Goal: Task Accomplishment & Management: Complete application form

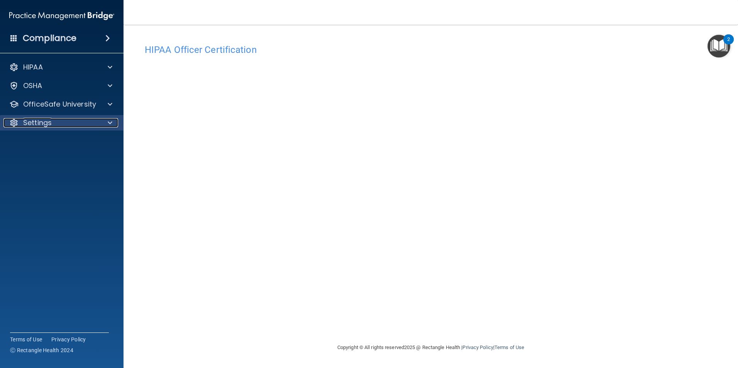
click at [51, 125] on p "Settings" at bounding box center [37, 122] width 29 height 9
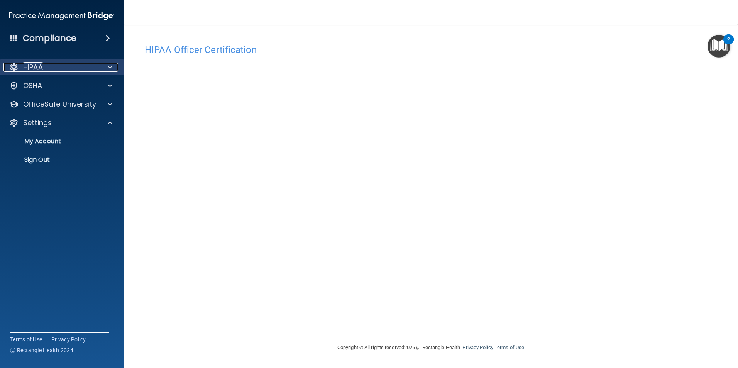
click at [68, 67] on div "HIPAA" at bounding box center [51, 67] width 96 height 9
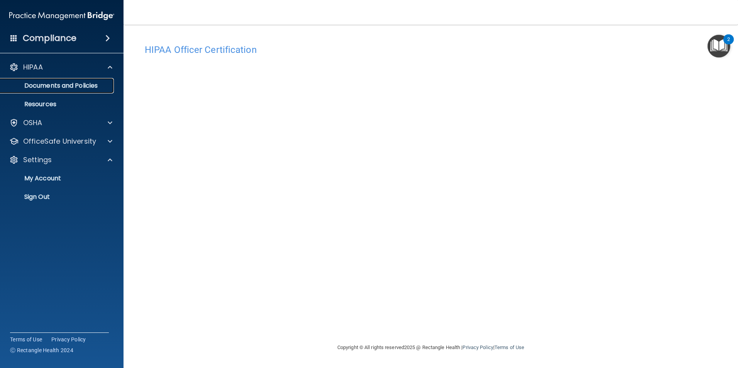
click at [75, 82] on p "Documents and Policies" at bounding box center [57, 86] width 105 height 8
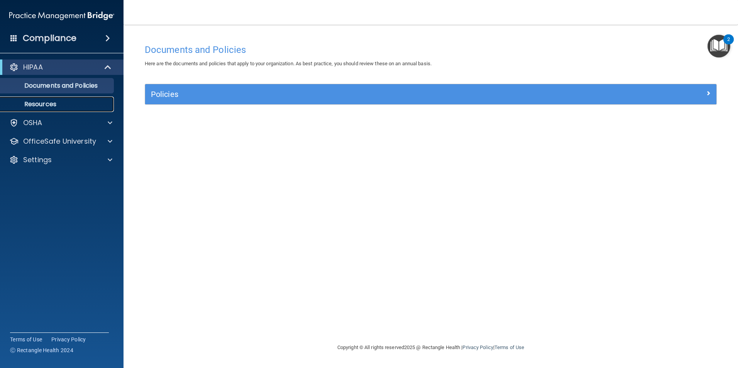
click at [50, 100] on p "Resources" at bounding box center [57, 104] width 105 height 8
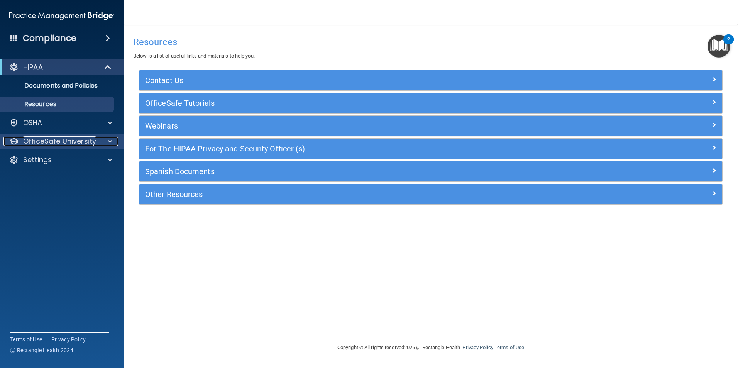
click at [64, 144] on p "OfficeSafe University" at bounding box center [59, 141] width 73 height 9
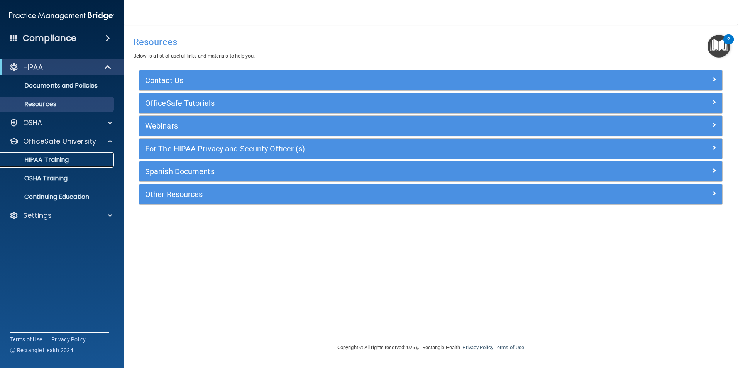
click at [61, 156] on p "HIPAA Training" at bounding box center [37, 160] width 64 height 8
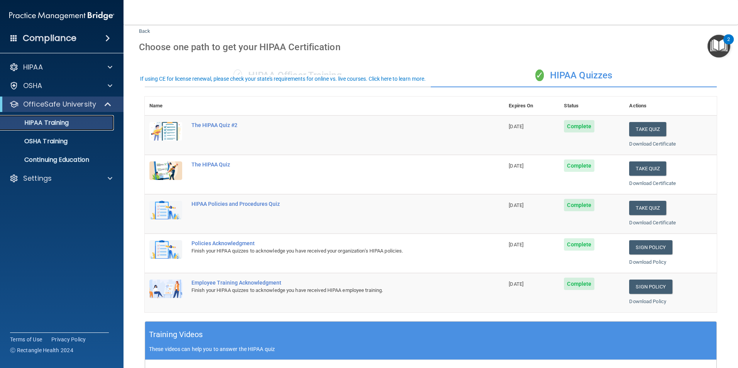
scroll to position [39, 0]
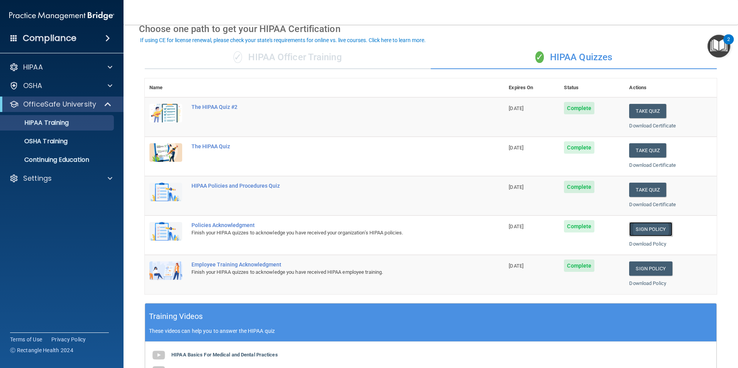
click at [647, 226] on link "Sign Policy" at bounding box center [650, 229] width 43 height 14
click at [634, 269] on link "Sign Policy" at bounding box center [650, 268] width 43 height 14
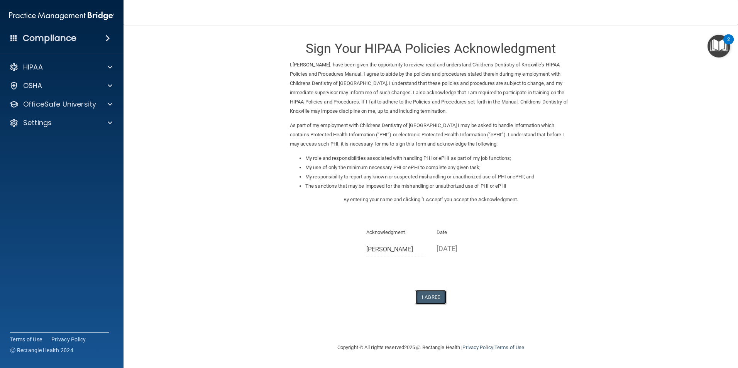
click at [431, 296] on button "I Agree" at bounding box center [430, 297] width 31 height 14
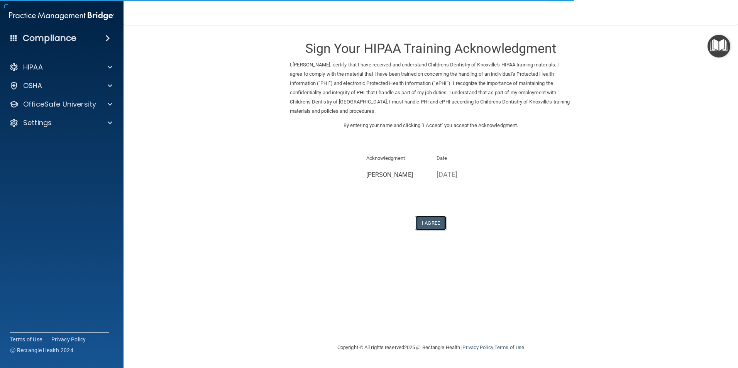
click at [429, 223] on button "I Agree" at bounding box center [430, 223] width 31 height 14
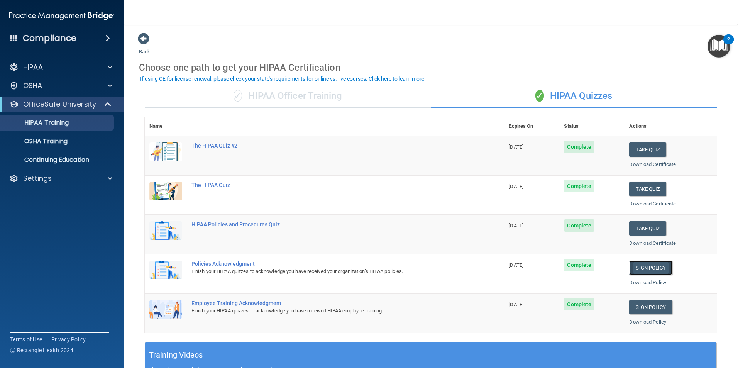
click at [637, 262] on link "Sign Policy" at bounding box center [650, 267] width 43 height 14
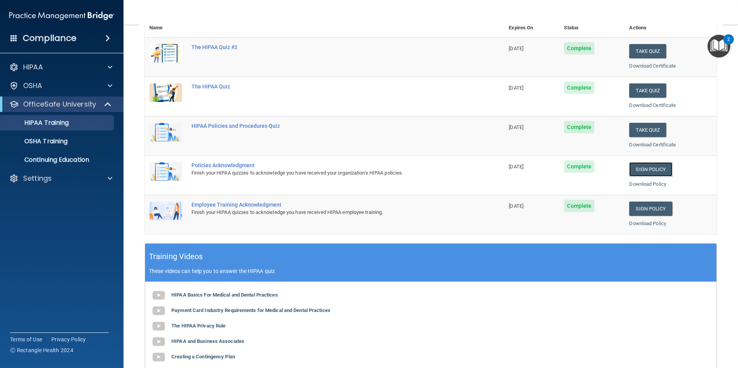
scroll to position [116, 0]
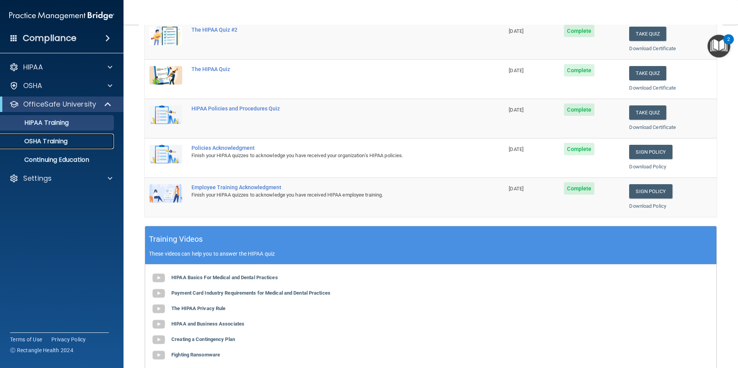
click at [71, 141] on div "OSHA Training" at bounding box center [57, 141] width 105 height 8
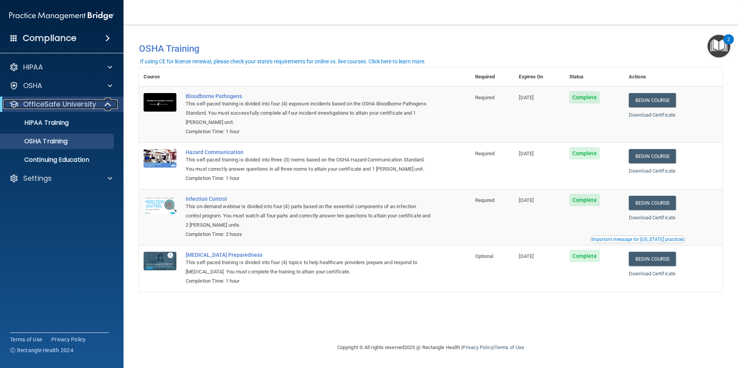
click at [102, 104] on div at bounding box center [108, 104] width 19 height 9
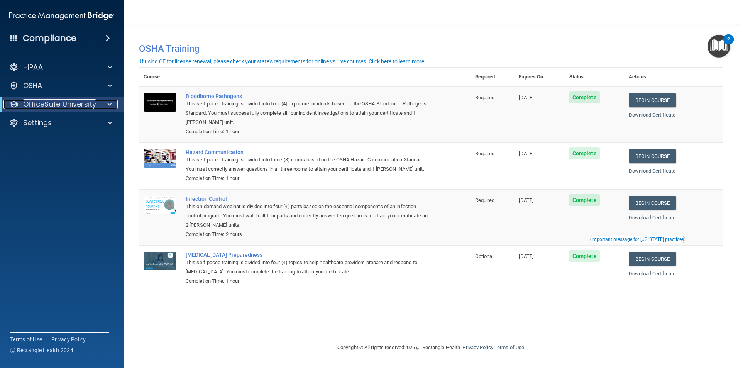
click at [107, 102] on span at bounding box center [109, 104] width 5 height 9
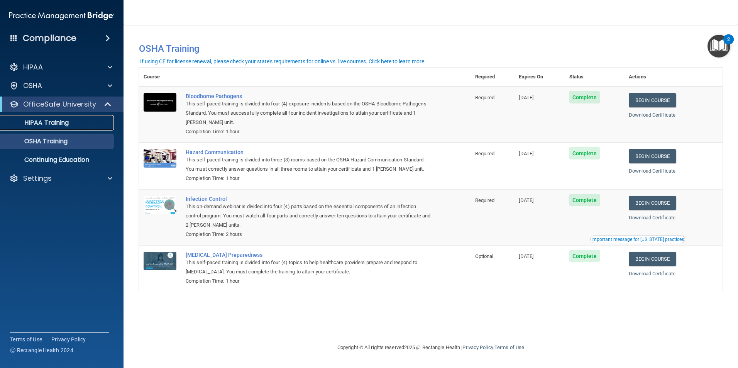
click at [100, 125] on div "HIPAA Training" at bounding box center [57, 123] width 105 height 8
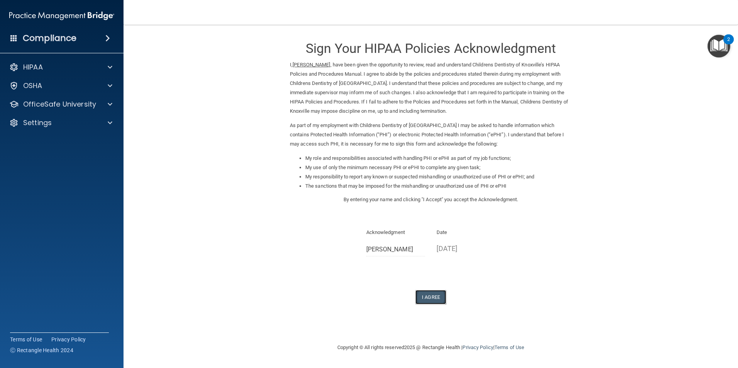
click at [423, 294] on button "I Agree" at bounding box center [430, 297] width 31 height 14
